Goal: Information Seeking & Learning: Learn about a topic

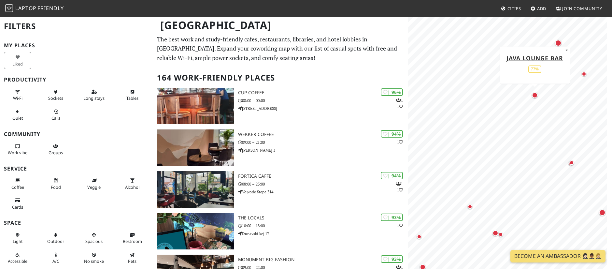
click at [534, 95] on div "Map marker" at bounding box center [535, 95] width 6 height 6
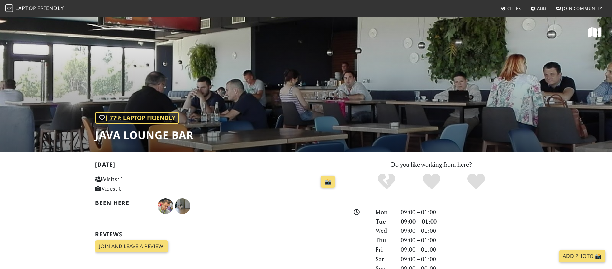
scroll to position [220, 0]
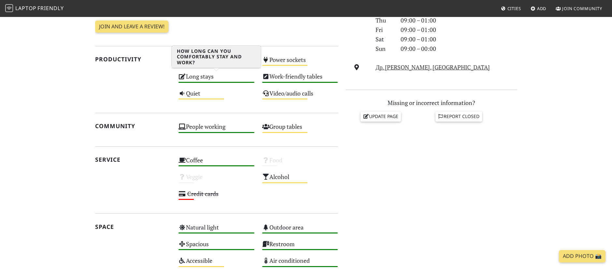
click at [203, 76] on div "Long stays High" at bounding box center [217, 79] width 84 height 17
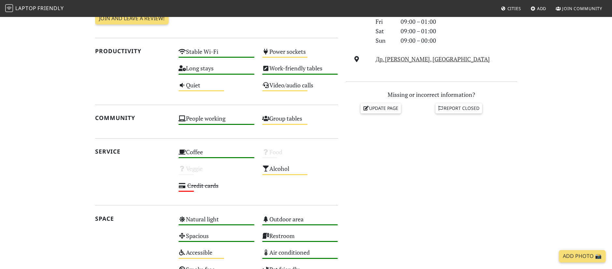
scroll to position [235, 0]
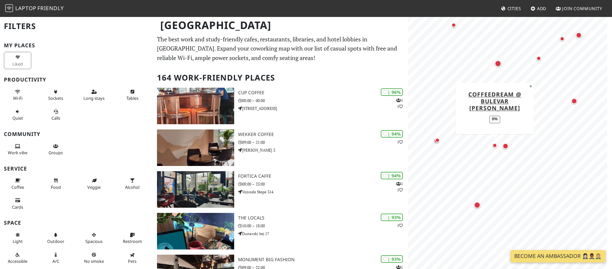
click at [493, 147] on div "Map marker" at bounding box center [495, 145] width 5 height 5
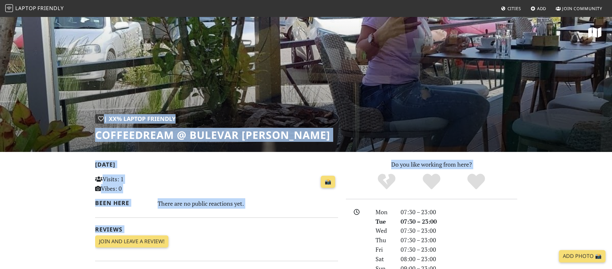
drag, startPoint x: 389, startPoint y: 201, endPoint x: 390, endPoint y: 103, distance: 97.5
click at [312, 164] on h2 "[DATE]" at bounding box center [216, 165] width 243 height 9
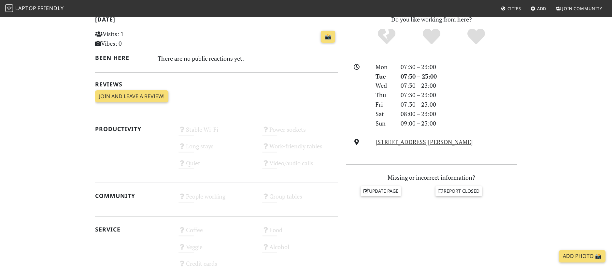
scroll to position [210, 0]
